Goal: Find specific page/section: Find specific page/section

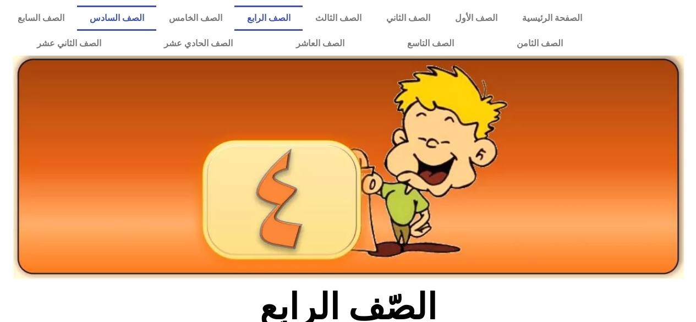
click at [156, 13] on link "الصف السادس" at bounding box center [116, 17] width 79 height 25
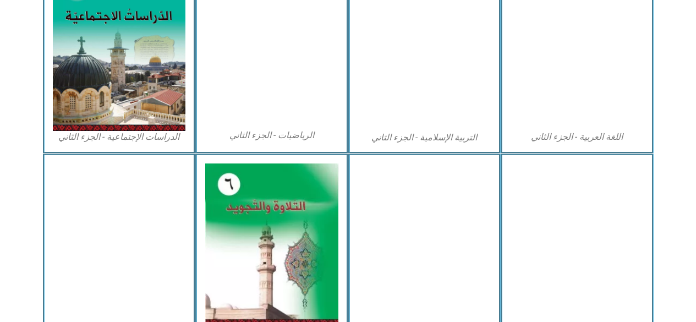
scroll to position [589, 0]
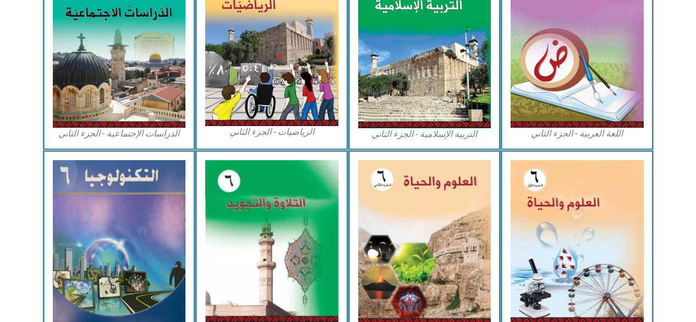
click at [554, 217] on img at bounding box center [576, 241] width 133 height 162
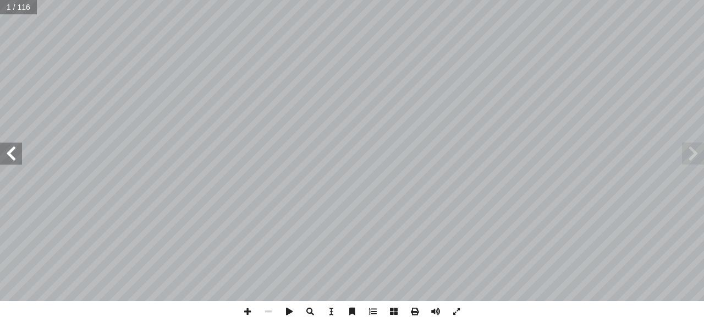
click at [10, 154] on span at bounding box center [11, 153] width 22 height 22
click at [10, 151] on span at bounding box center [11, 153] width 22 height 22
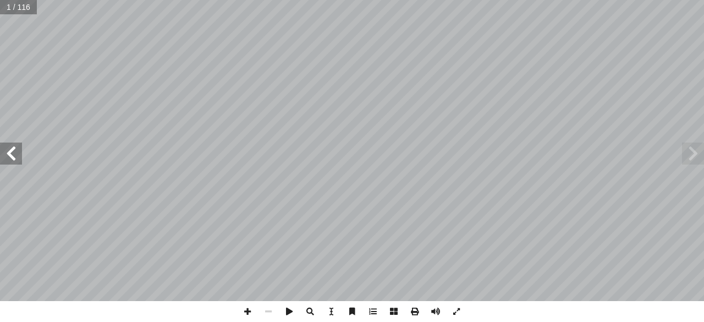
click at [10, 154] on span at bounding box center [11, 153] width 22 height 22
click at [7, 154] on span at bounding box center [11, 153] width 22 height 22
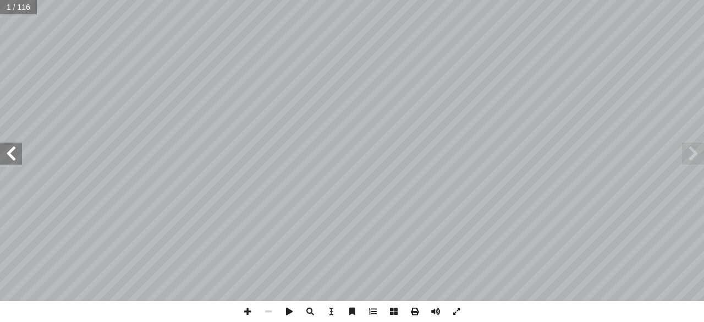
click at [7, 154] on span at bounding box center [11, 153] width 22 height 22
click at [8, 151] on span at bounding box center [11, 153] width 22 height 22
click at [7, 149] on span at bounding box center [11, 153] width 22 height 22
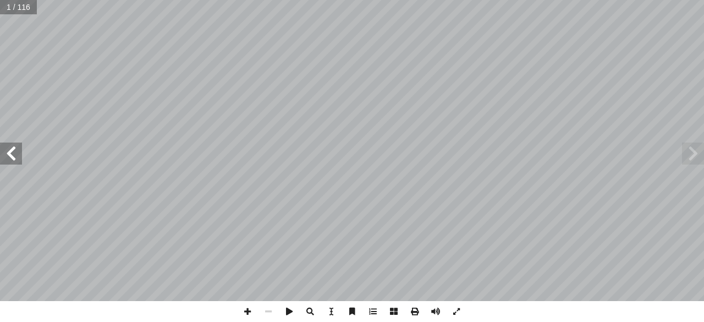
click at [7, 149] on span at bounding box center [11, 153] width 22 height 22
click at [4, 151] on span at bounding box center [11, 153] width 22 height 22
click at [10, 151] on span at bounding box center [11, 153] width 22 height 22
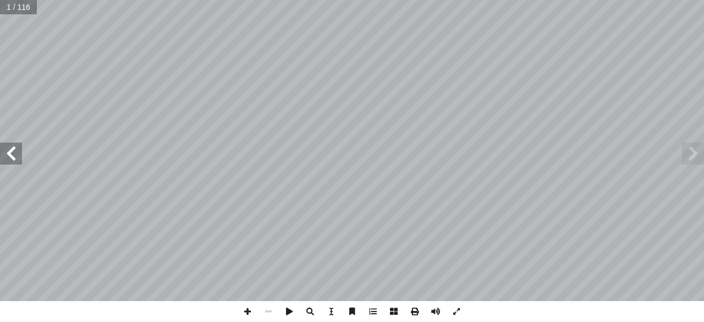
click at [10, 151] on span at bounding box center [11, 153] width 22 height 22
click at [10, 154] on span at bounding box center [11, 153] width 22 height 22
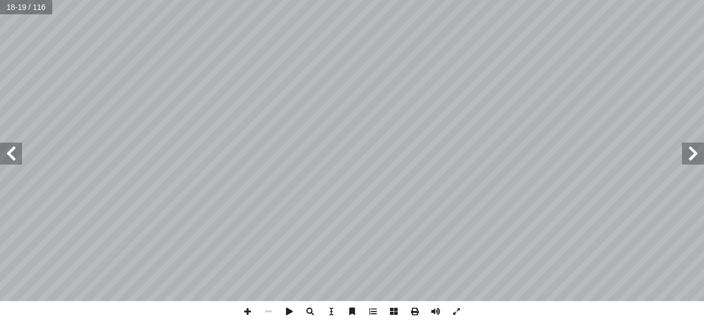
click at [12, 154] on span at bounding box center [11, 153] width 22 height 22
click at [11, 154] on span at bounding box center [11, 153] width 22 height 22
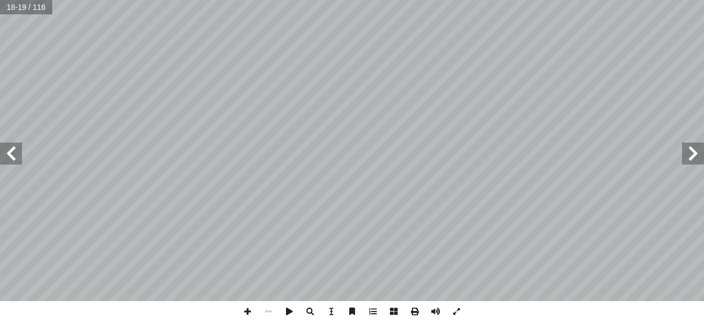
click at [11, 154] on span at bounding box center [11, 153] width 22 height 22
click at [9, 154] on span at bounding box center [11, 153] width 22 height 22
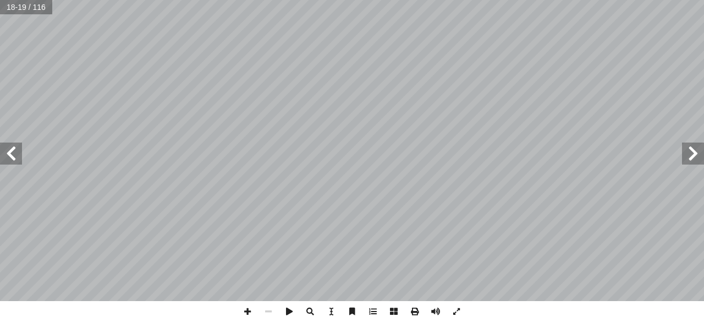
click at [9, 154] on span at bounding box center [11, 153] width 22 height 22
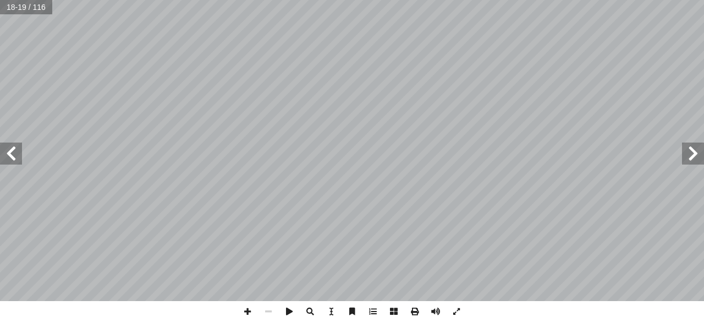
click at [9, 154] on span at bounding box center [11, 153] width 22 height 22
click at [10, 151] on span at bounding box center [11, 153] width 22 height 22
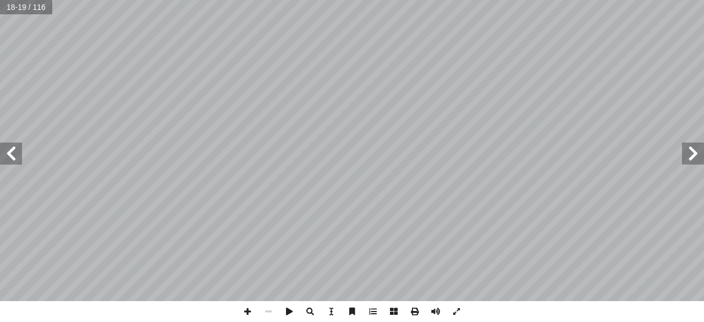
click at [5, 152] on span at bounding box center [11, 153] width 22 height 22
click at [8, 154] on span at bounding box center [11, 153] width 22 height 22
click at [11, 154] on span at bounding box center [11, 153] width 22 height 22
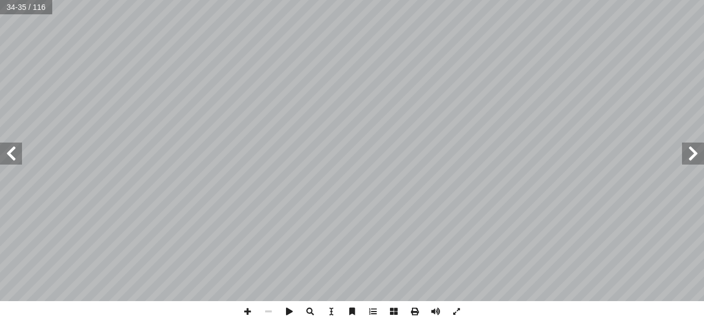
click at [10, 157] on span at bounding box center [11, 153] width 22 height 22
click at [12, 154] on span at bounding box center [11, 153] width 22 height 22
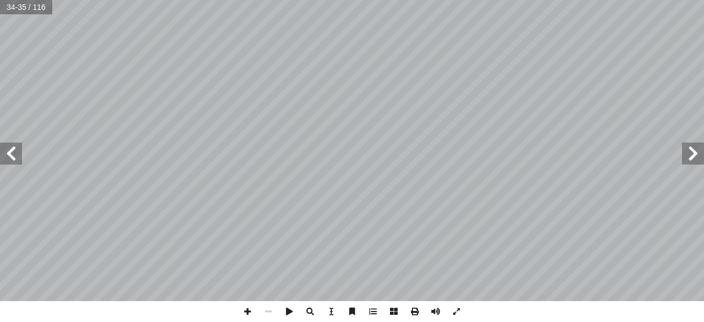
click at [12, 154] on span at bounding box center [11, 153] width 22 height 22
click at [12, 152] on span at bounding box center [11, 153] width 22 height 22
click at [15, 151] on span at bounding box center [11, 153] width 22 height 22
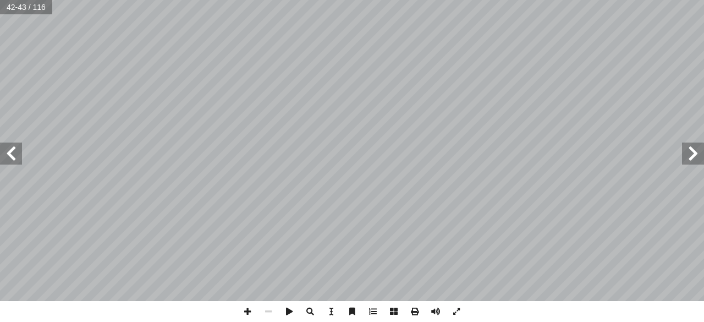
click at [15, 151] on span at bounding box center [11, 153] width 22 height 22
click at [13, 151] on span at bounding box center [11, 153] width 22 height 22
click at [12, 154] on span at bounding box center [11, 153] width 22 height 22
click at [12, 148] on span at bounding box center [11, 153] width 22 height 22
